Goal: Book appointment/travel/reservation

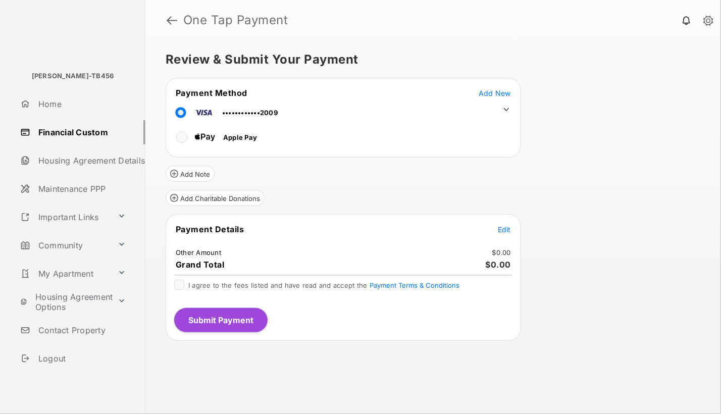
click at [506, 228] on span "Edit" at bounding box center [504, 229] width 13 height 9
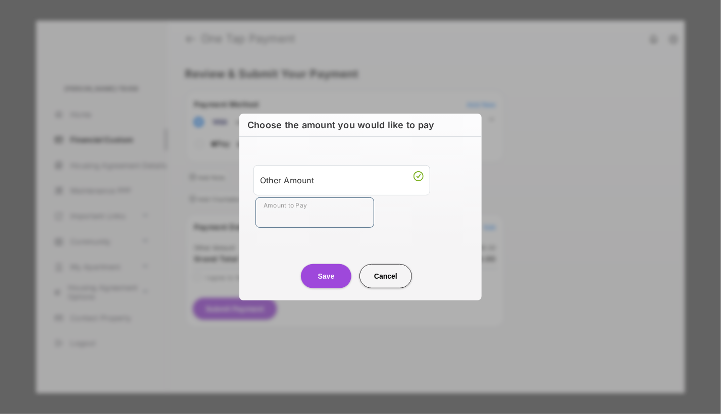
click at [270, 204] on input "Amount to Pay" at bounding box center [314, 212] width 119 height 30
type input "**"
click at [332, 280] on button "Save" at bounding box center [326, 276] width 50 height 24
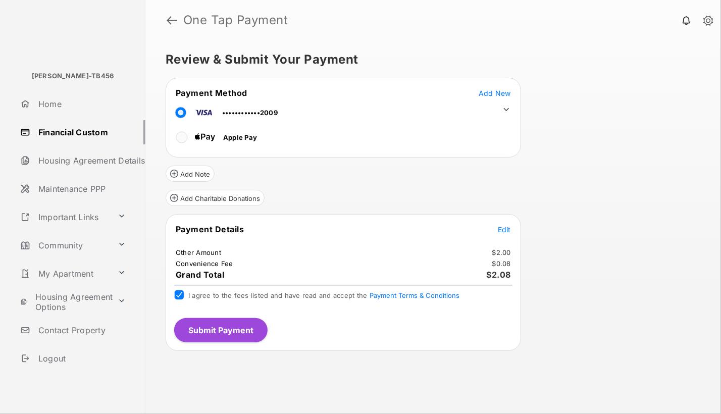
click at [233, 332] on button "Submit Payment" at bounding box center [220, 330] width 93 height 24
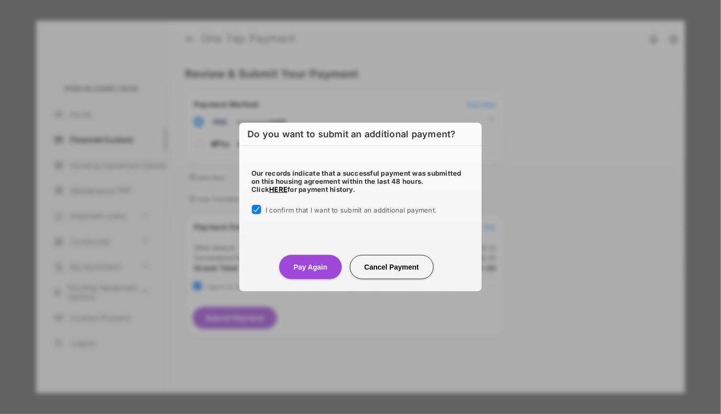
click at [307, 263] on button "Pay Again" at bounding box center [310, 267] width 62 height 24
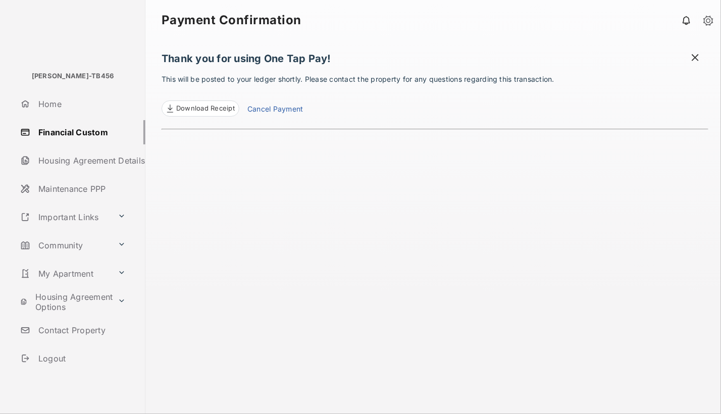
click at [53, 275] on link "My Apartment" at bounding box center [64, 273] width 97 height 24
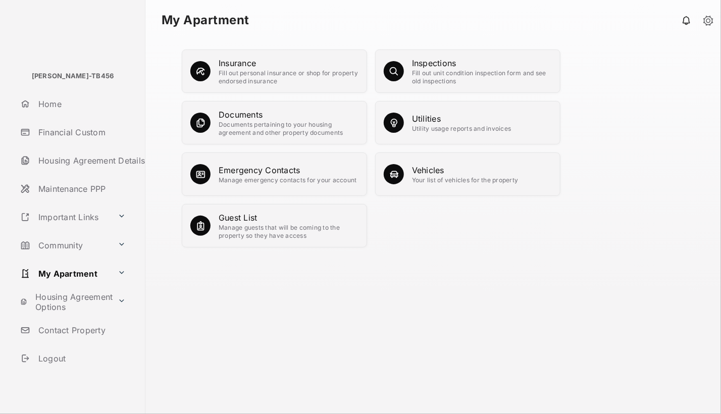
click at [452, 66] on div "Inspections" at bounding box center [482, 63] width 140 height 12
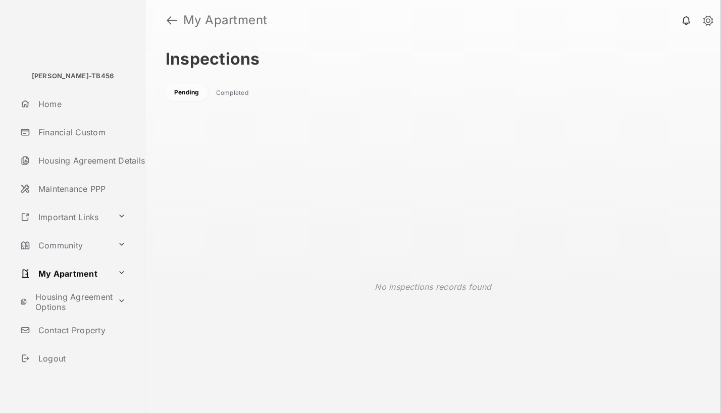
click at [236, 93] on div "Completed" at bounding box center [232, 93] width 32 height 8
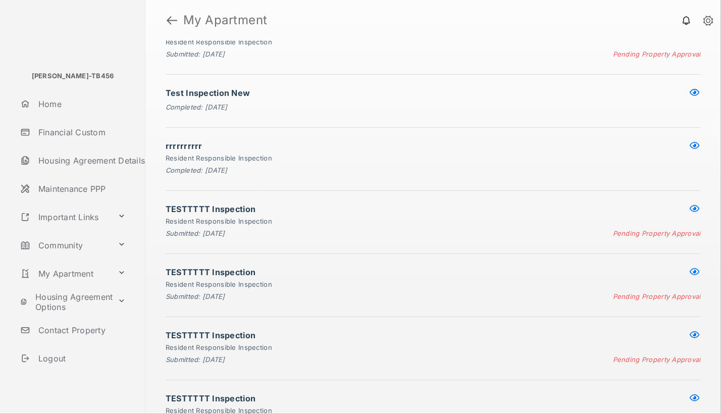
scroll to position [1065, 0]
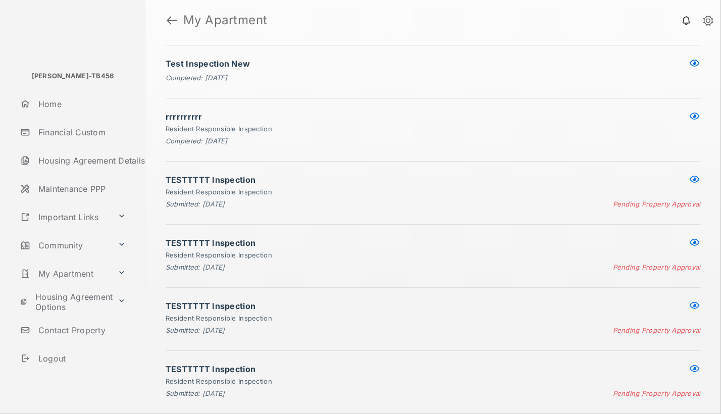
click at [689, 369] on button at bounding box center [694, 369] width 12 height 12
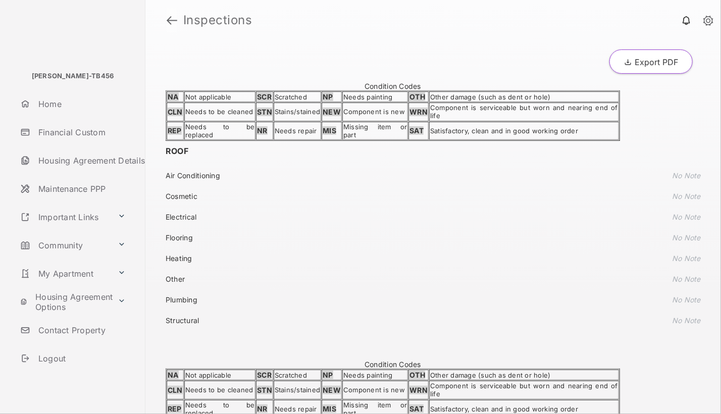
click at [171, 22] on link at bounding box center [172, 20] width 11 height 24
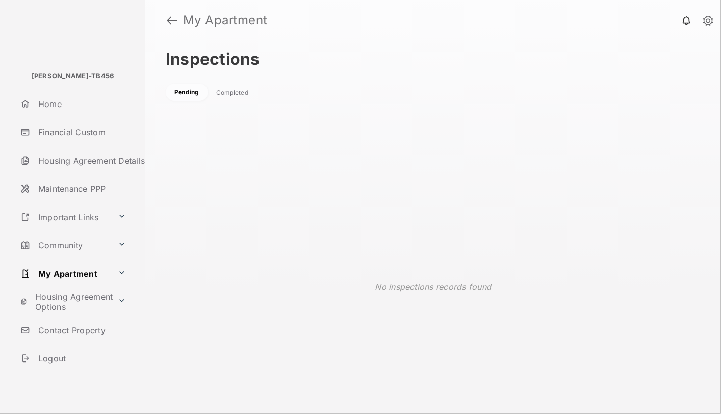
click at [229, 94] on div "Completed" at bounding box center [232, 93] width 32 height 8
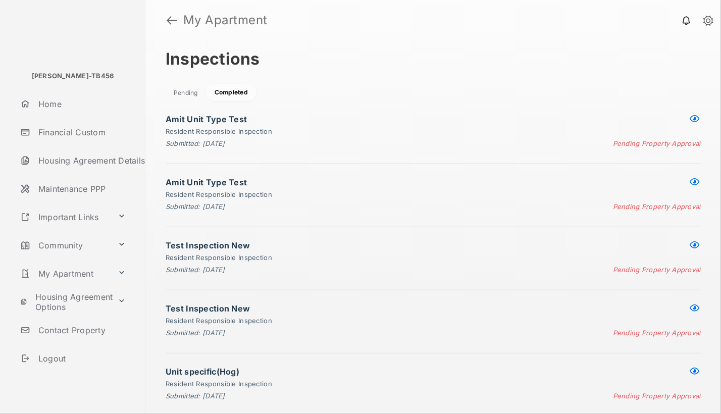
click at [188, 94] on div "Pending" at bounding box center [186, 93] width 24 height 8
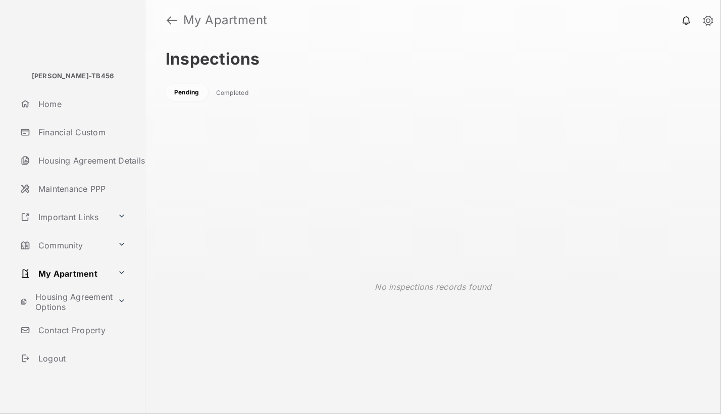
click at [171, 18] on link at bounding box center [172, 20] width 11 height 24
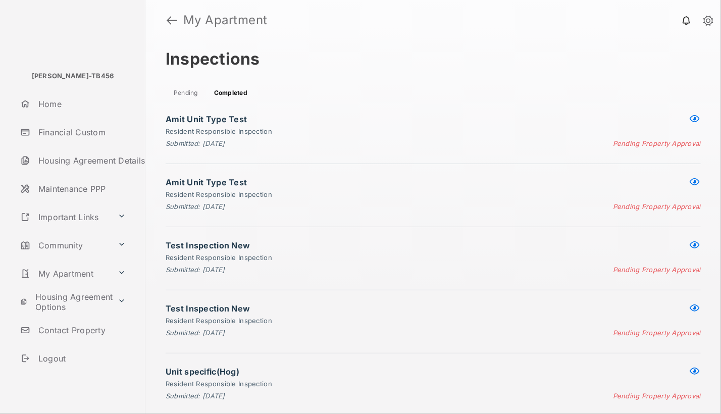
click at [683, 23] on link at bounding box center [686, 20] width 20 height 20
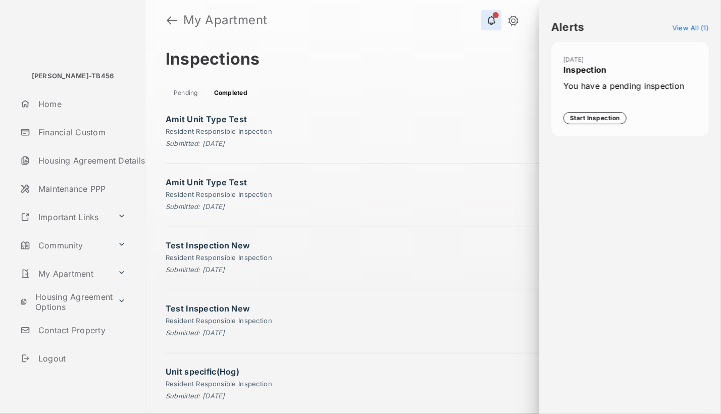
click at [618, 98] on span "You have a pending inspection" at bounding box center [629, 92] width 133 height 24
click at [598, 118] on button "Start Inspection" at bounding box center [594, 118] width 63 height 12
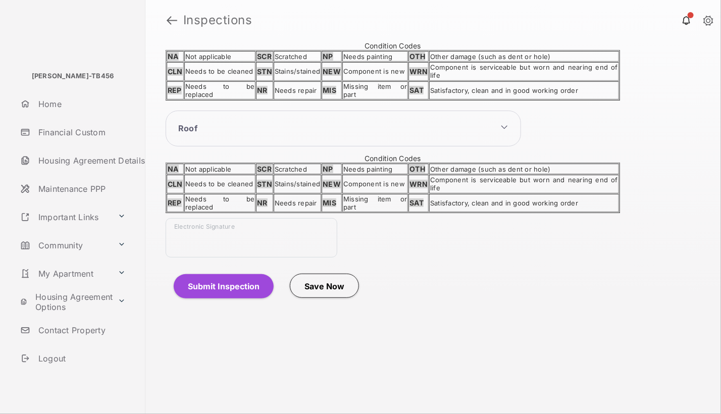
click at [184, 234] on div "Electronic Signature" at bounding box center [252, 237] width 172 height 39
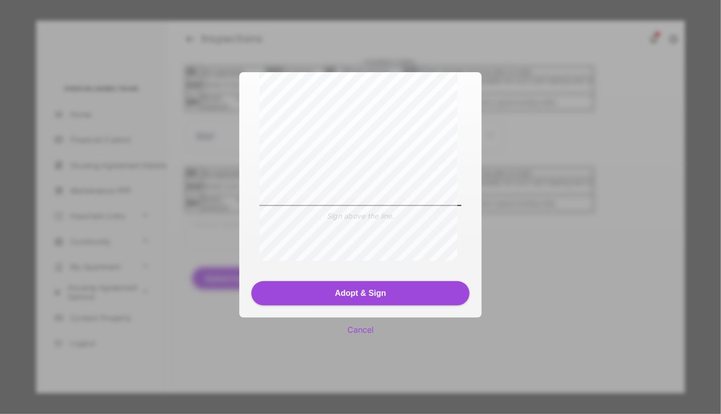
click at [347, 292] on button "Adopt & Sign" at bounding box center [360, 293] width 218 height 24
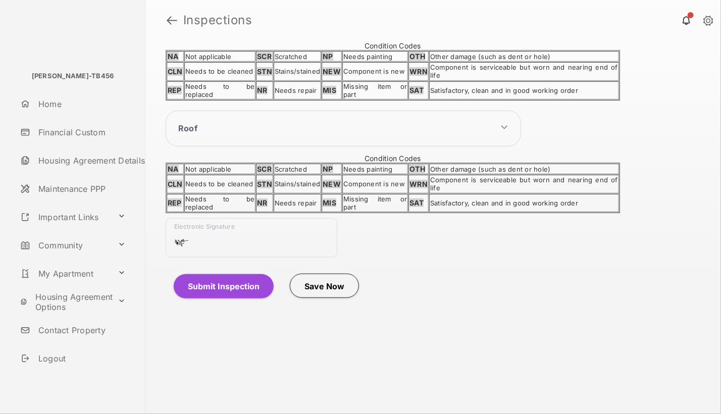
click at [223, 278] on button "Submit Inspection" at bounding box center [224, 286] width 100 height 24
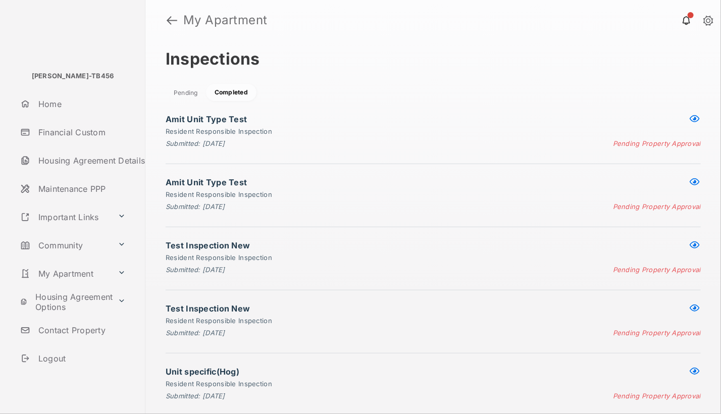
click at [61, 246] on link "Community" at bounding box center [64, 245] width 97 height 24
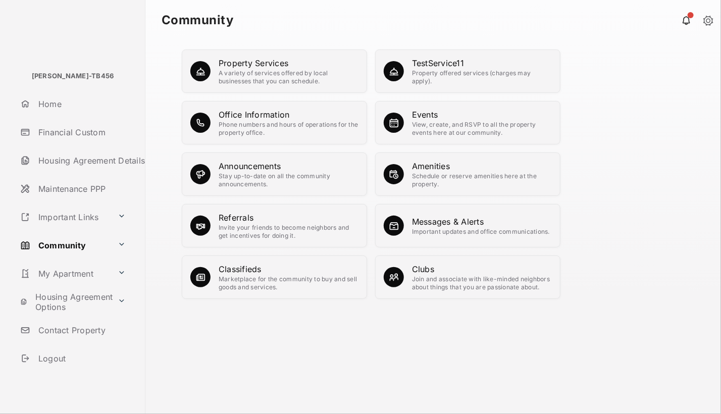
click at [432, 175] on div "Schedule or reserve amenities here at the property." at bounding box center [482, 180] width 140 height 16
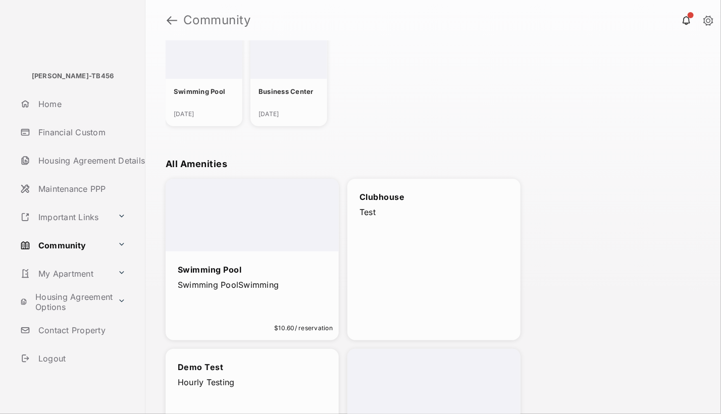
scroll to position [168, 0]
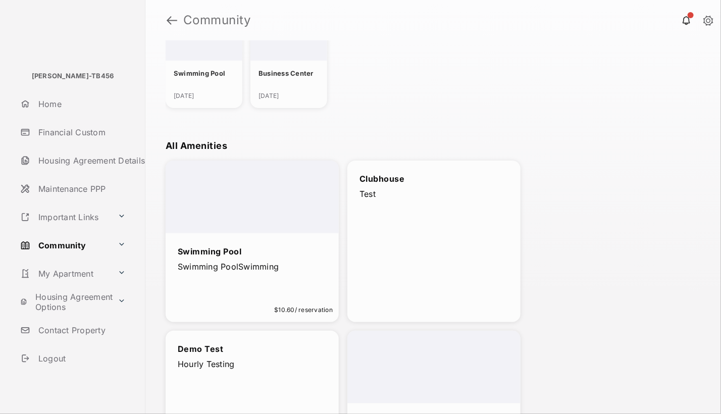
click at [210, 82] on div "Swimming Pool" at bounding box center [204, 73] width 77 height 25
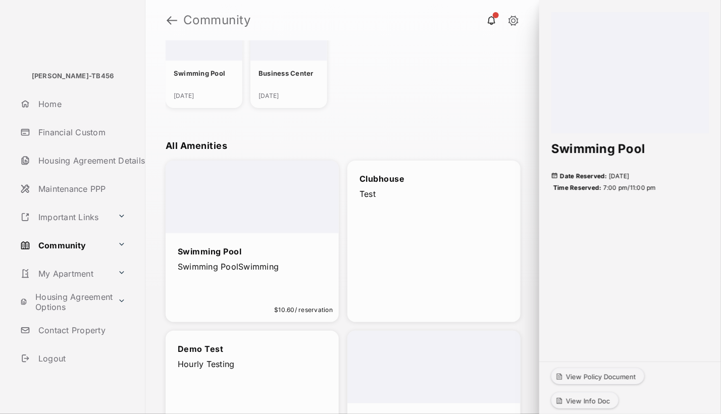
click at [203, 279] on div "Swimming Pool Swimming PoolSwimming $10.60 / reservation" at bounding box center [252, 260] width 173 height 55
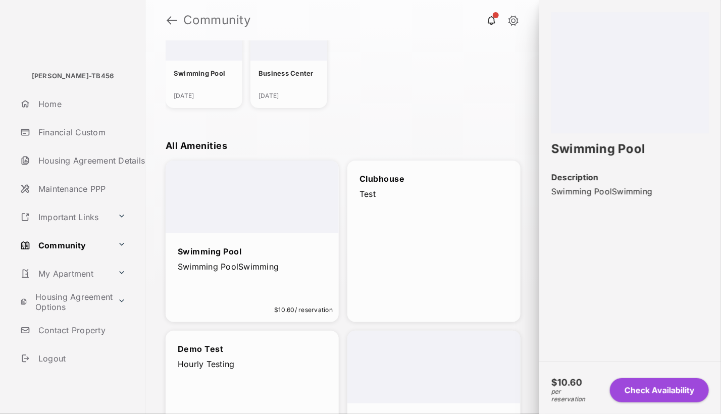
click at [621, 387] on button "Check Availability" at bounding box center [659, 390] width 99 height 24
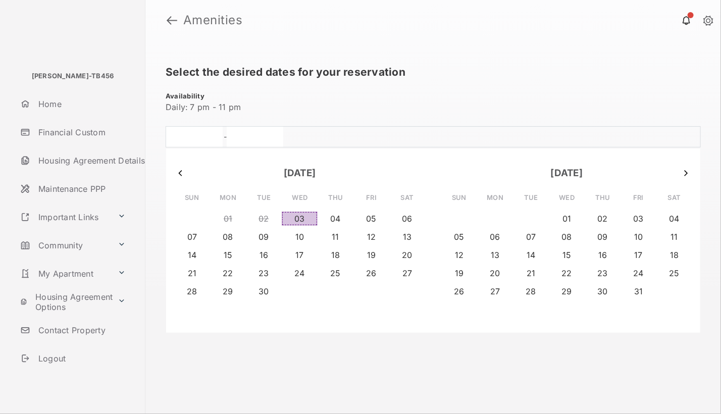
click at [301, 216] on button "03" at bounding box center [300, 218] width 36 height 14
type input "**********"
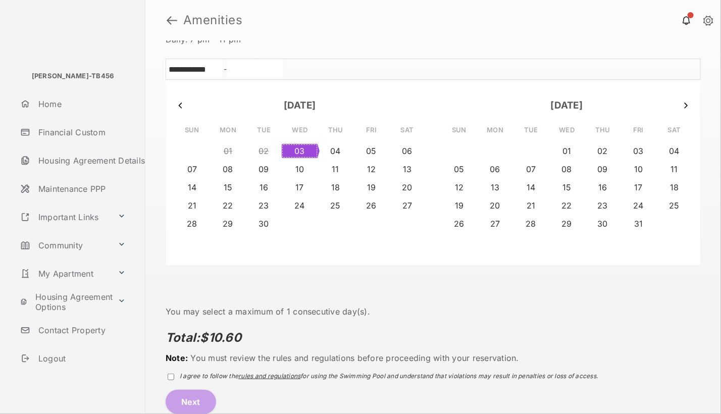
scroll to position [69, 0]
click at [276, 372] on span "rules and regulations" at bounding box center [269, 375] width 62 height 8
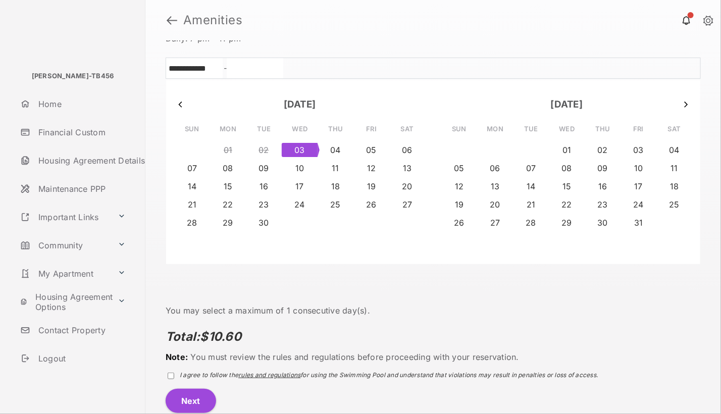
click at [180, 405] on button "Next" at bounding box center [191, 401] width 50 height 24
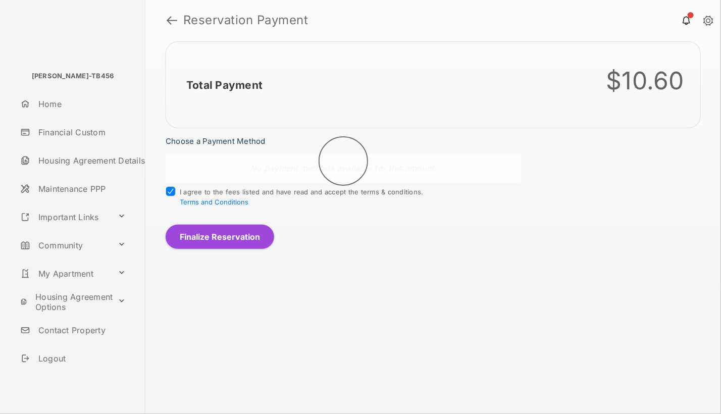
click at [215, 233] on button "Finalize Reservation" at bounding box center [220, 237] width 108 height 24
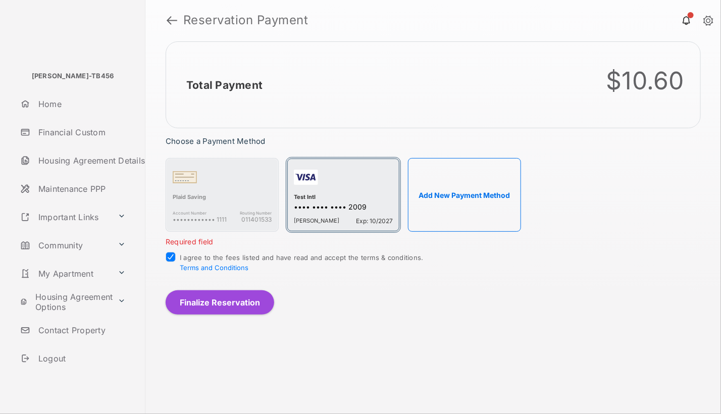
click at [307, 187] on div "button" at bounding box center [343, 179] width 99 height 28
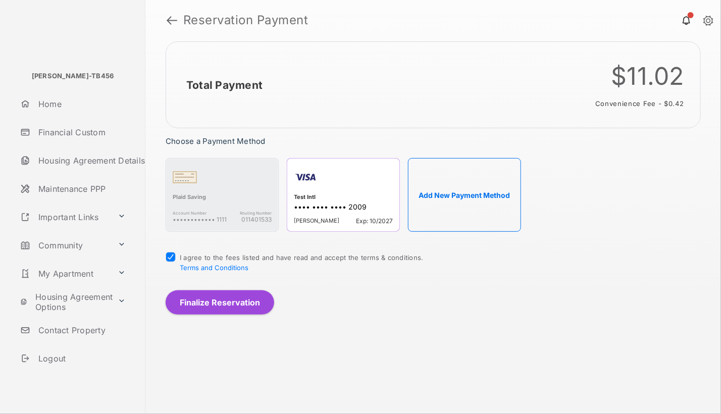
click at [207, 300] on button "Finalize Reservation" at bounding box center [220, 302] width 108 height 24
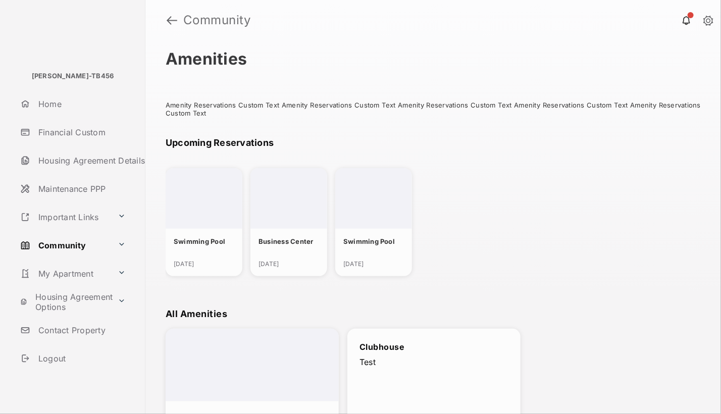
click at [379, 262] on div "Swimming Pool [DATE]" at bounding box center [373, 222] width 77 height 108
